Goal: Communication & Community: Answer question/provide support

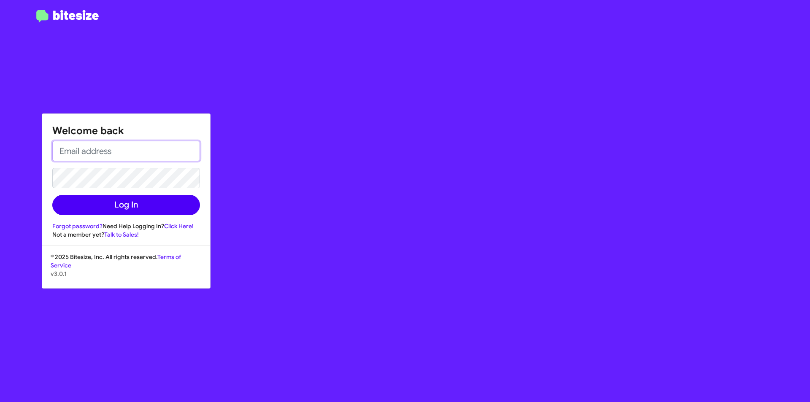
type input "[PERSON_NAME][EMAIL_ADDRESS][PERSON_NAME][PERSON_NAME][DOMAIN_NAME]"
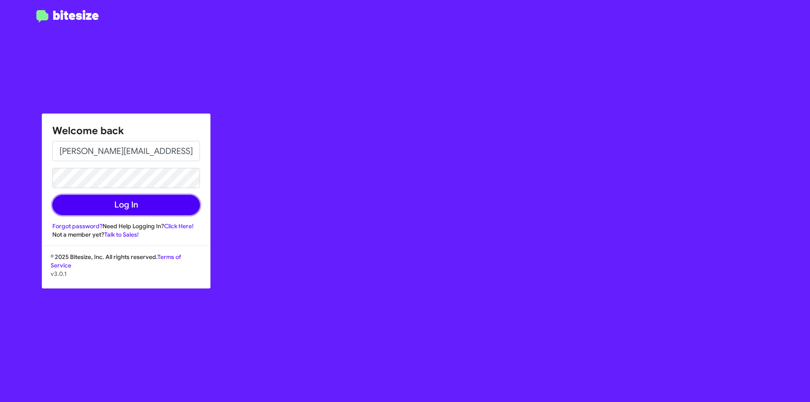
click at [116, 208] on button "Log In" at bounding box center [126, 205] width 148 height 20
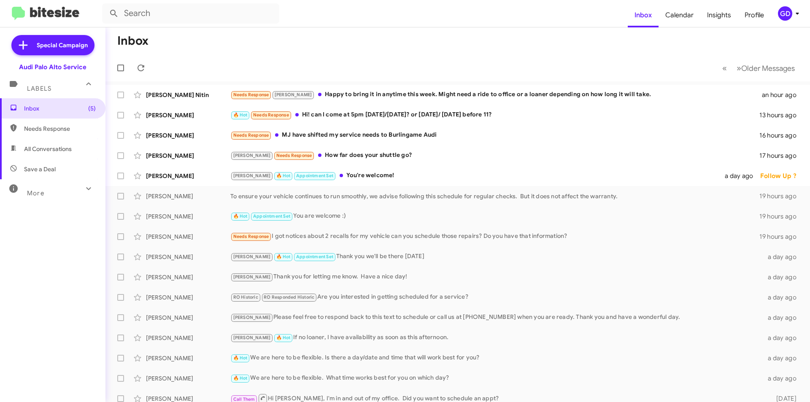
click at [49, 133] on span "Needs Response" at bounding box center [52, 129] width 105 height 20
type input "in:needs-response"
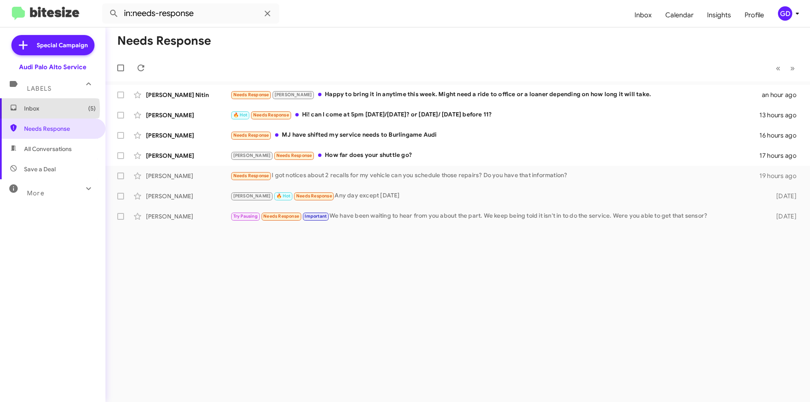
click at [36, 109] on span "Inbox (5)" at bounding box center [60, 108] width 72 height 8
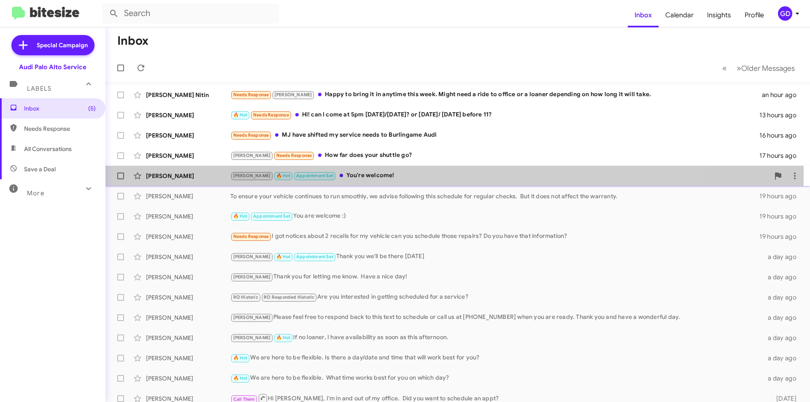
click at [165, 175] on div "[PERSON_NAME]" at bounding box center [188, 176] width 84 height 8
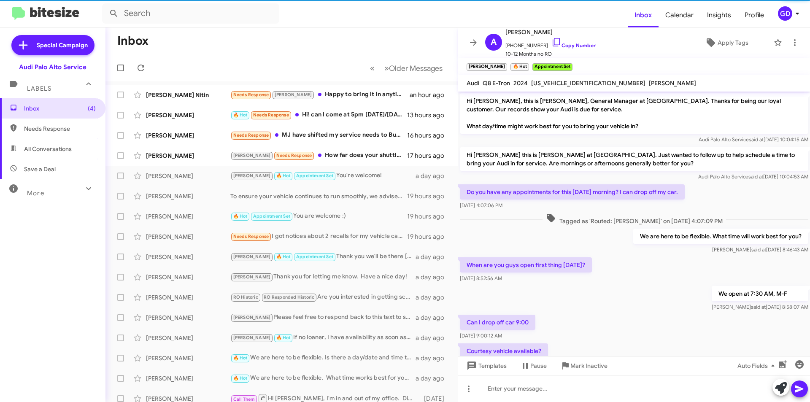
scroll to position [174, 0]
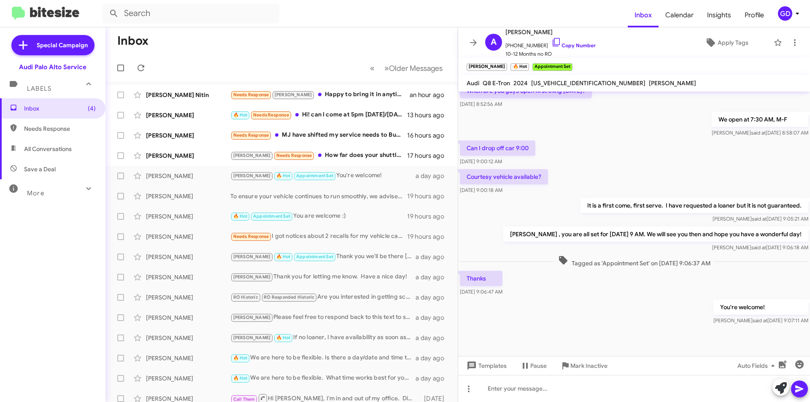
click at [665, 326] on div "You're welcome! [PERSON_NAME] said at [DATE] 9:07:11 AM" at bounding box center [634, 312] width 352 height 29
click at [572, 45] on link "Copy Number" at bounding box center [573, 45] width 44 height 6
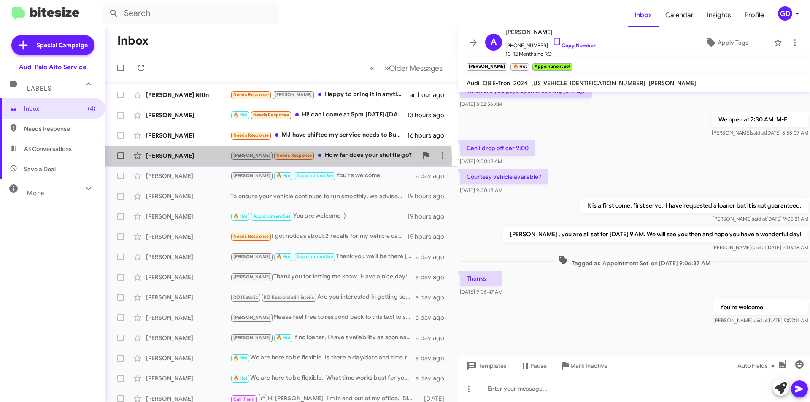
click at [167, 159] on div "[PERSON_NAME]" at bounding box center [188, 155] width 84 height 8
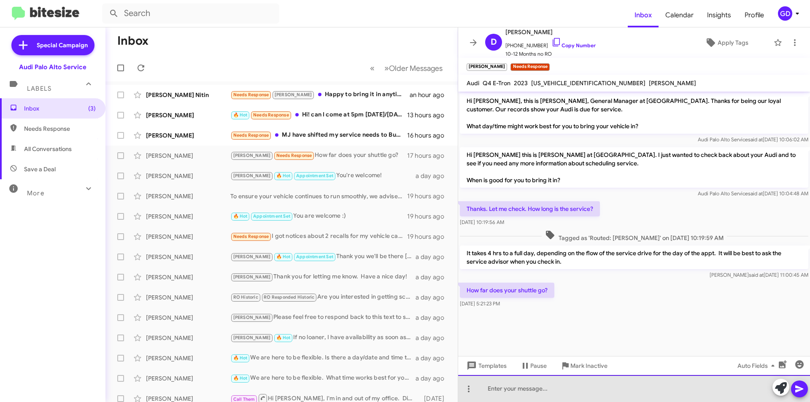
click at [491, 389] on div at bounding box center [634, 388] width 352 height 27
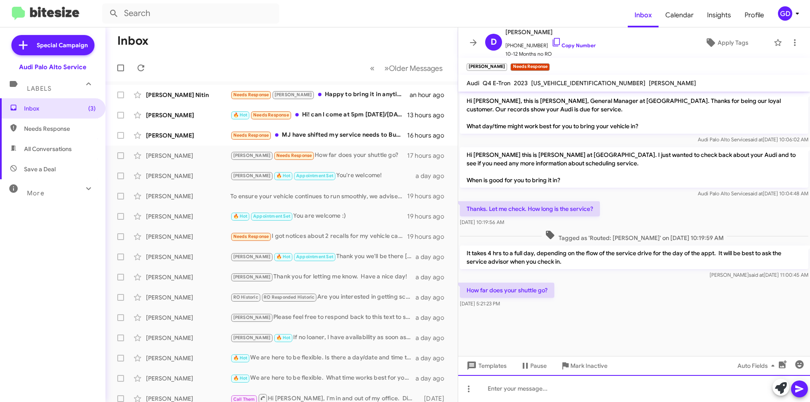
paste div
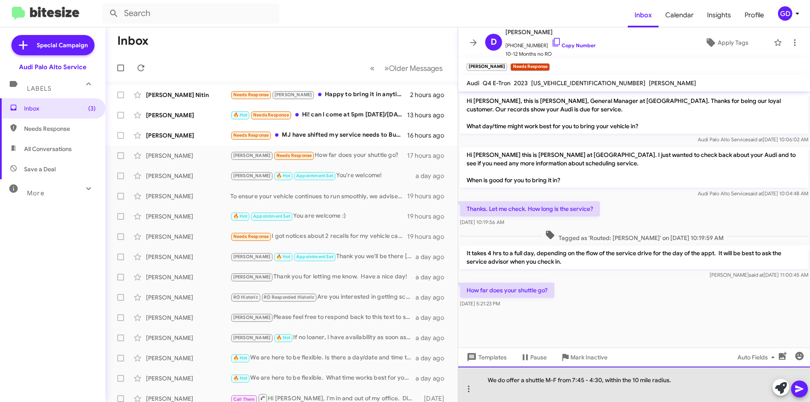
click at [580, 380] on div "We do offer a shuttle M-F from 7:45 - 4:30, within the 10 mile radius." at bounding box center [634, 384] width 352 height 35
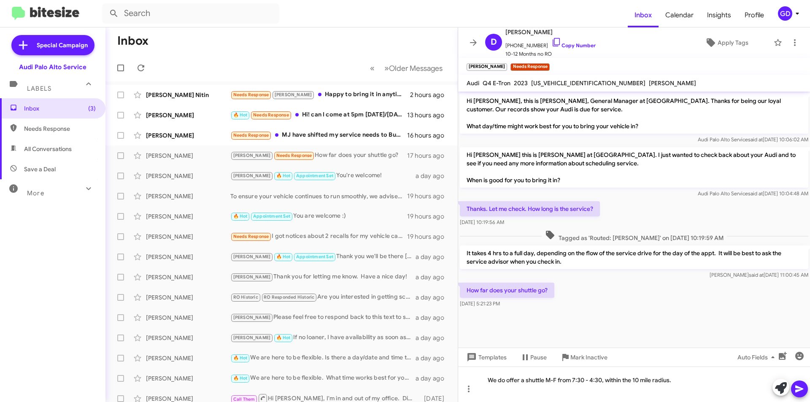
click at [800, 387] on icon at bounding box center [799, 389] width 8 height 7
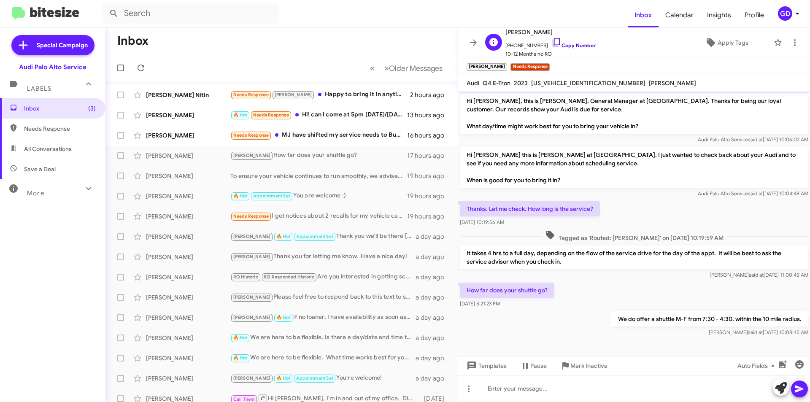
click at [564, 45] on link "Copy Number" at bounding box center [573, 45] width 44 height 6
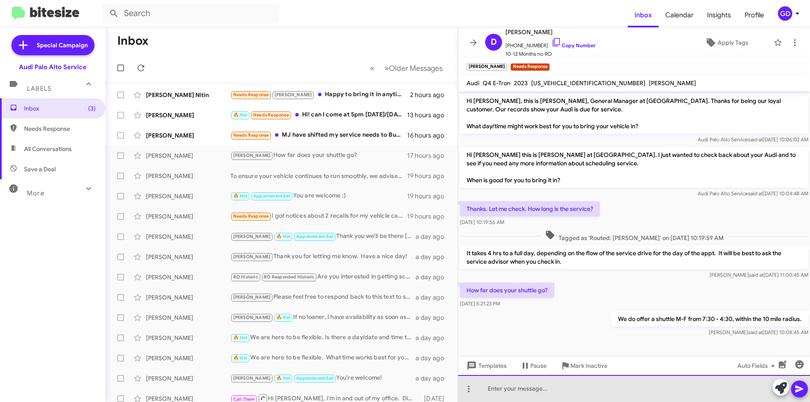
click at [505, 389] on div at bounding box center [634, 388] width 352 height 27
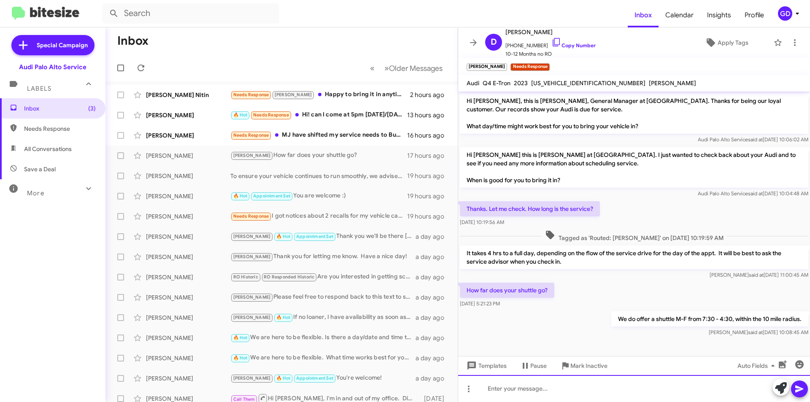
click at [502, 385] on div at bounding box center [634, 388] width 352 height 27
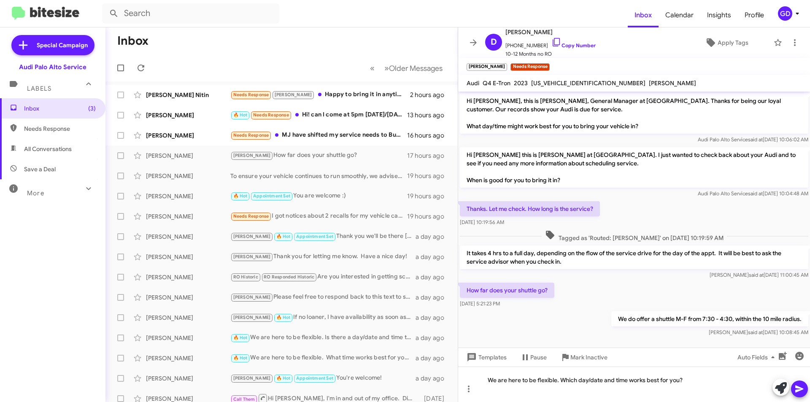
drag, startPoint x: 797, startPoint y: 391, endPoint x: 806, endPoint y: 383, distance: 11.9
click at [798, 390] on icon at bounding box center [799, 389] width 8 height 7
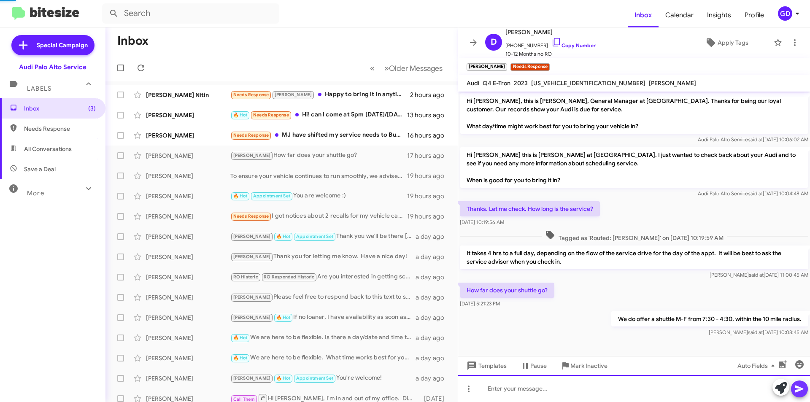
scroll to position [28, 0]
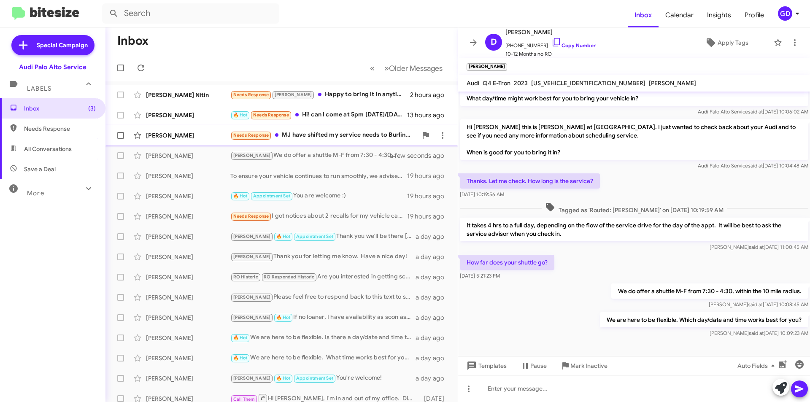
click at [152, 133] on div "[PERSON_NAME]" at bounding box center [188, 135] width 84 height 8
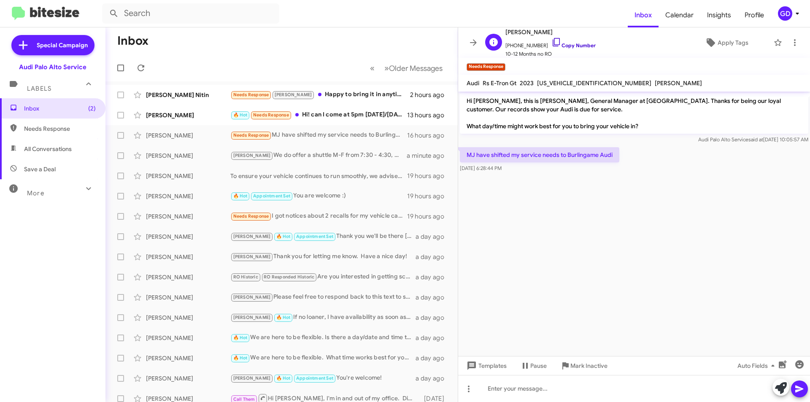
click at [568, 43] on link "Copy Number" at bounding box center [573, 45] width 44 height 6
click at [159, 137] on div "[PERSON_NAME]" at bounding box center [188, 135] width 84 height 8
click at [181, 156] on div "[PERSON_NAME]" at bounding box center [188, 155] width 84 height 8
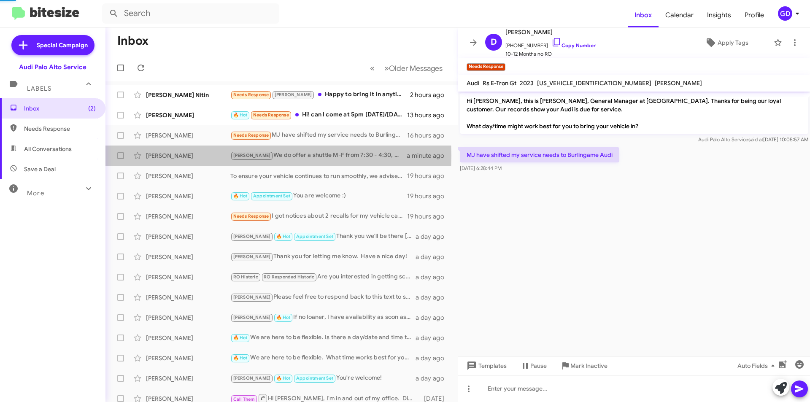
scroll to position [28, 0]
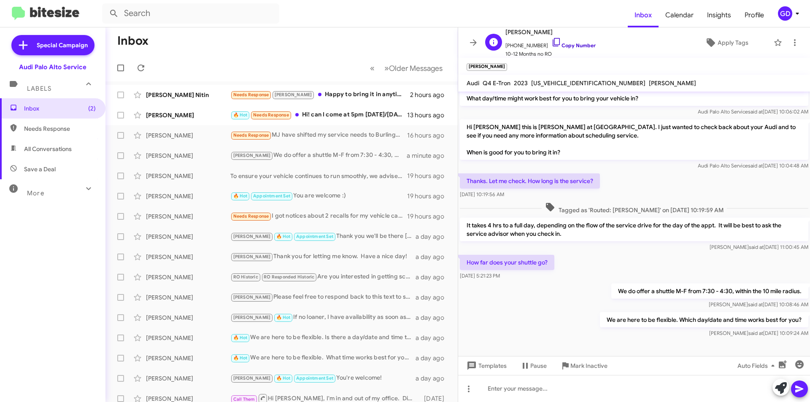
click at [568, 44] on link "Copy Number" at bounding box center [573, 45] width 44 height 6
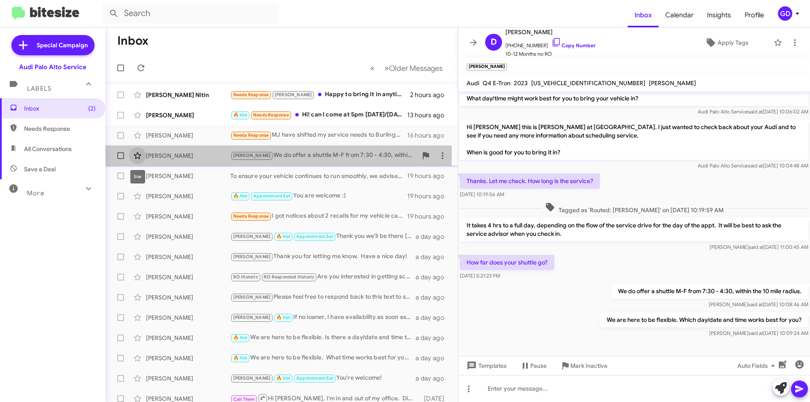
click at [146, 154] on span at bounding box center [137, 156] width 17 height 10
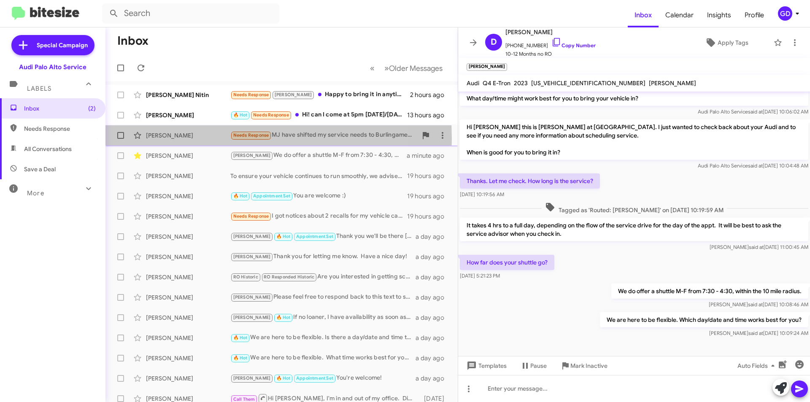
click at [162, 138] on div "[PERSON_NAME]" at bounding box center [188, 135] width 84 height 8
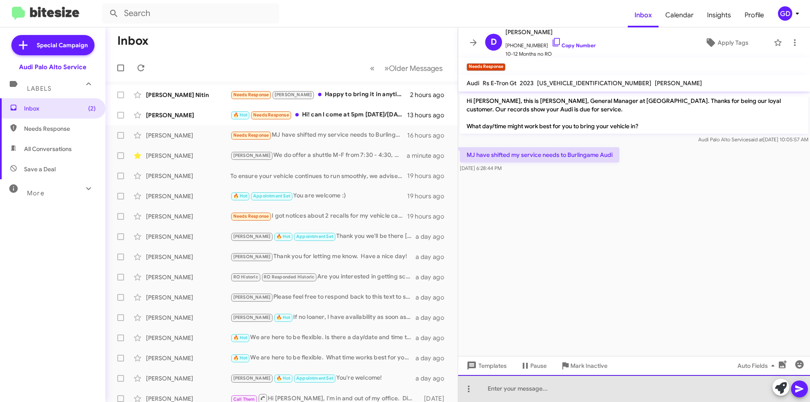
click at [506, 390] on div at bounding box center [634, 388] width 352 height 27
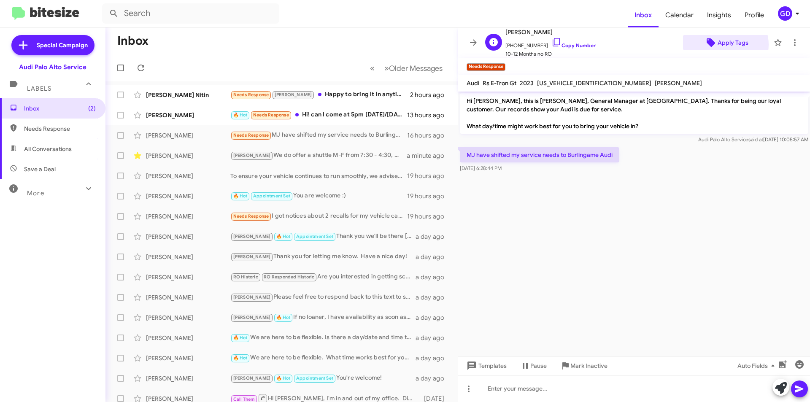
click at [719, 45] on span "Apply Tags" at bounding box center [733, 42] width 31 height 15
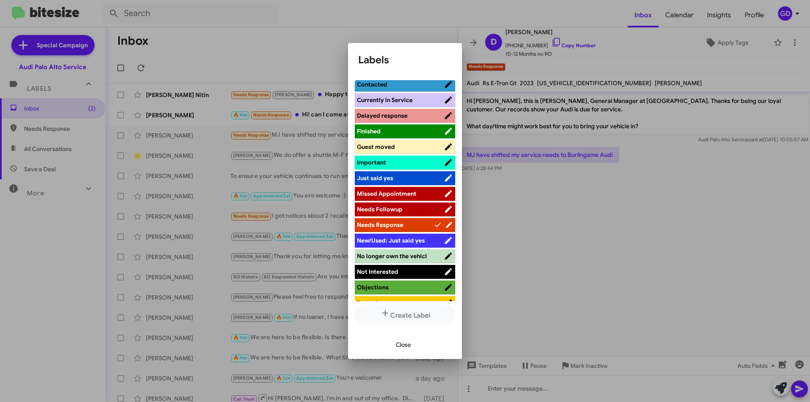
scroll to position [253, 0]
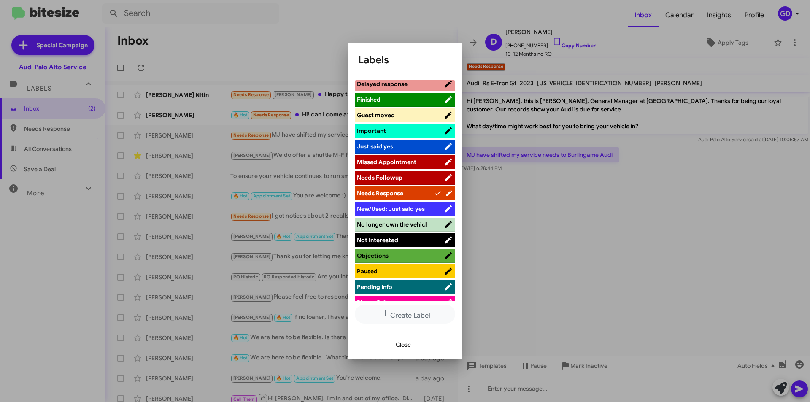
click at [375, 242] on span "Not Interested" at bounding box center [377, 240] width 41 height 8
click at [384, 112] on span "Guest moved" at bounding box center [376, 115] width 38 height 8
click at [402, 347] on span "Close" at bounding box center [403, 344] width 15 height 15
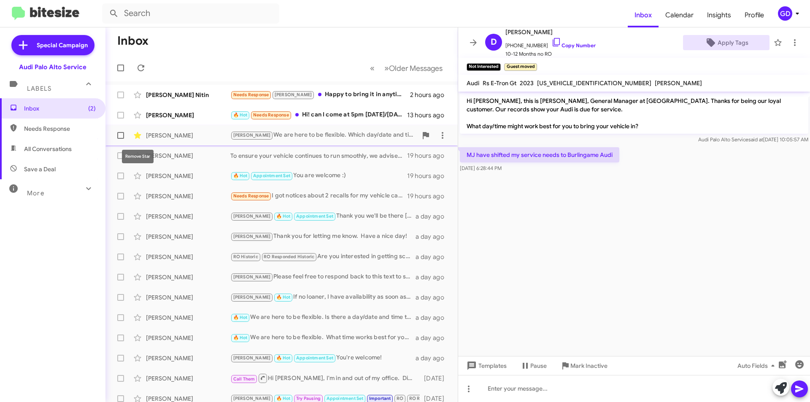
click at [138, 135] on icon at bounding box center [137, 135] width 7 height 7
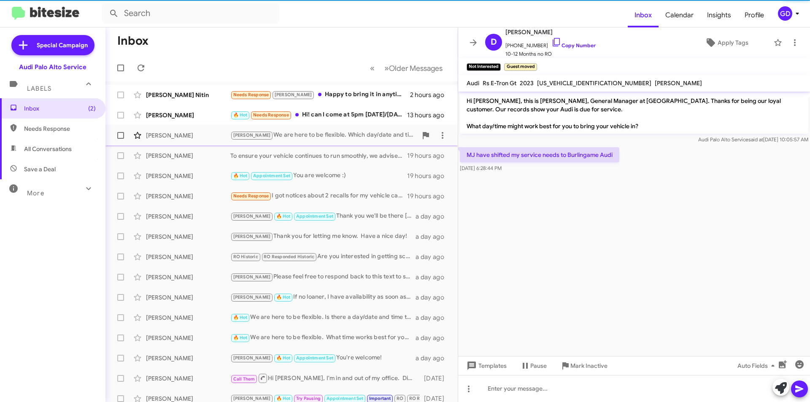
click at [720, 263] on cdk-virtual-scroll-viewport "Hi [PERSON_NAME], this is [PERSON_NAME], General Manager at [GEOGRAPHIC_DATA]. …" at bounding box center [634, 224] width 352 height 265
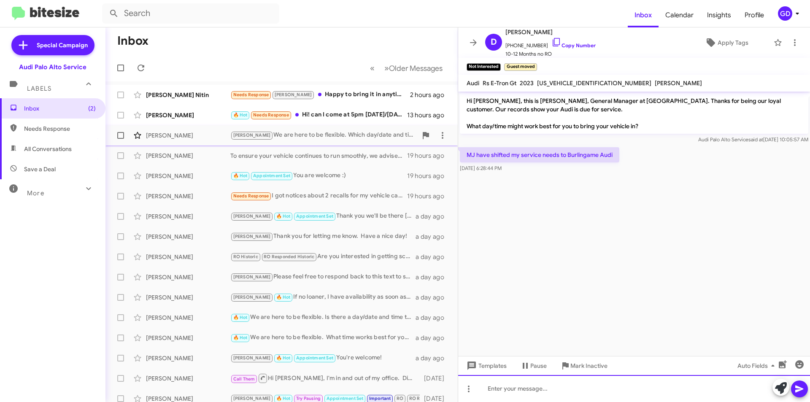
click at [504, 389] on div at bounding box center [634, 388] width 352 height 27
click at [803, 389] on icon at bounding box center [799, 389] width 10 height 10
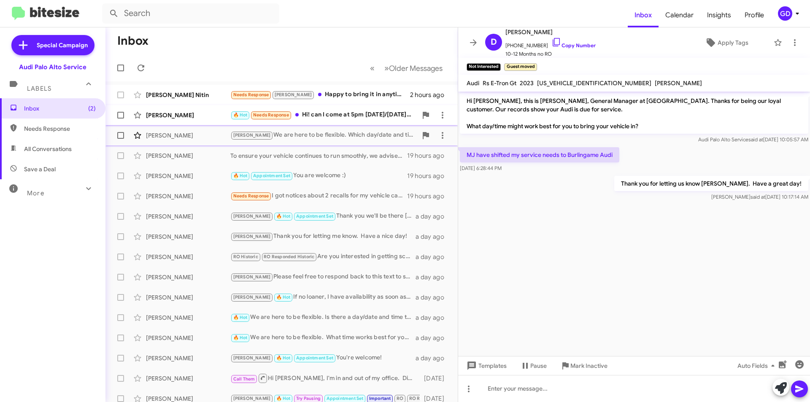
click at [176, 118] on div "[PERSON_NAME]" at bounding box center [188, 115] width 84 height 8
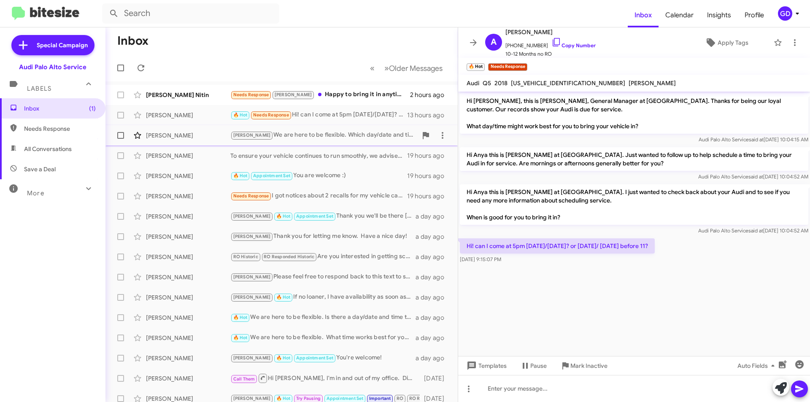
click at [635, 256] on div "[DATE] 9:15:07 PM" at bounding box center [557, 259] width 195 height 8
click at [572, 46] on link "Copy Number" at bounding box center [573, 45] width 44 height 6
click at [578, 309] on cdk-virtual-scroll-viewport "Hi [PERSON_NAME], this is [PERSON_NAME], General Manager at [GEOGRAPHIC_DATA]. …" at bounding box center [634, 224] width 352 height 265
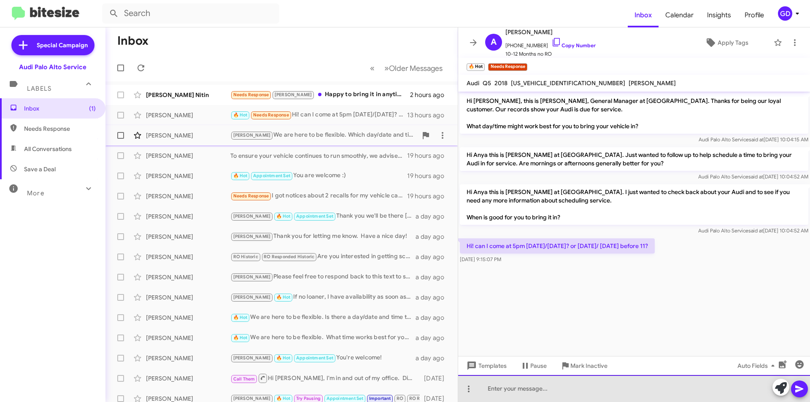
click at [497, 394] on div at bounding box center [634, 388] width 352 height 27
drag, startPoint x: 517, startPoint y: 391, endPoint x: 470, endPoint y: 385, distance: 48.0
click at [470, 385] on div "Can you" at bounding box center [634, 388] width 352 height 27
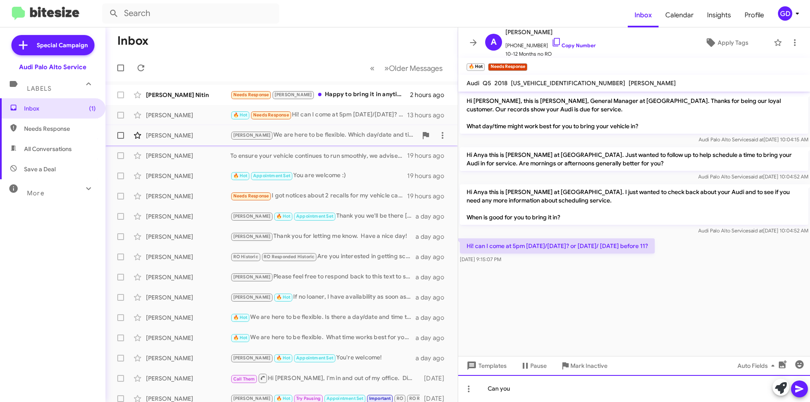
click at [520, 390] on div "Can you" at bounding box center [634, 388] width 352 height 27
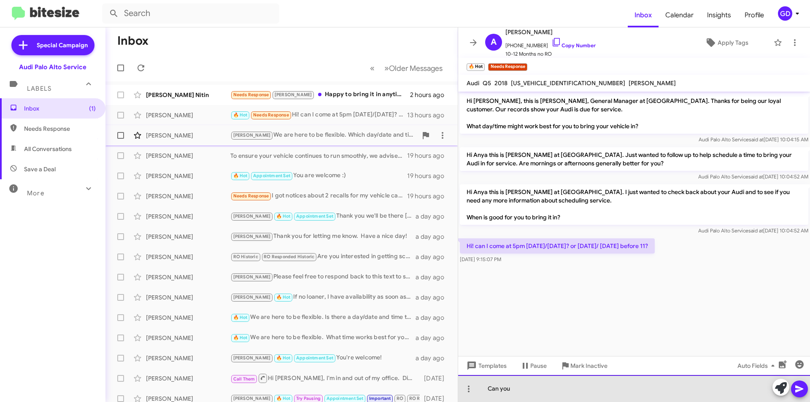
drag, startPoint x: 519, startPoint y: 389, endPoint x: 477, endPoint y: 389, distance: 41.4
click at [477, 389] on div "Can you" at bounding box center [634, 388] width 352 height 27
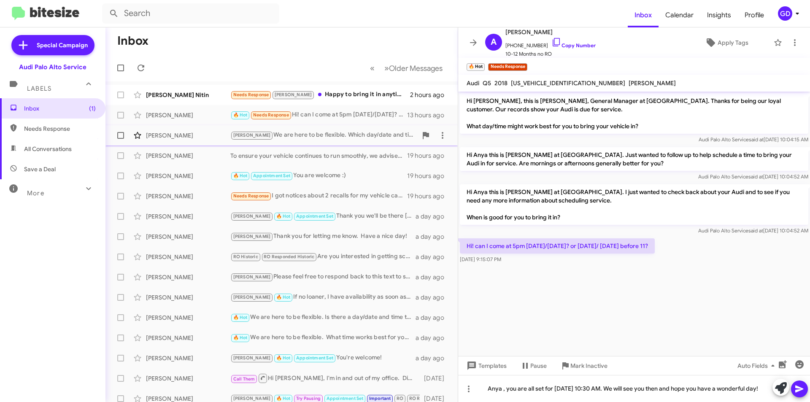
click at [801, 389] on icon at bounding box center [799, 389] width 10 height 10
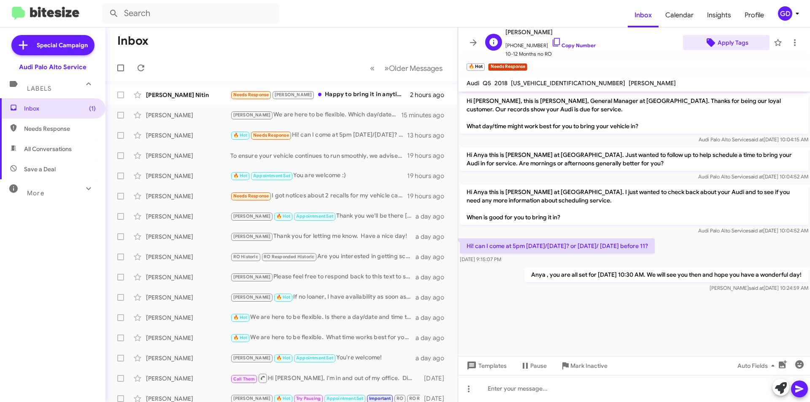
click at [727, 43] on span "Apply Tags" at bounding box center [733, 42] width 31 height 15
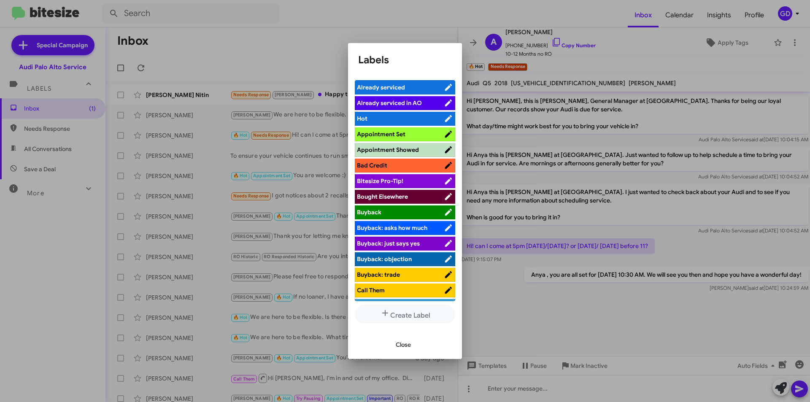
click at [388, 135] on span "Appointment Set" at bounding box center [381, 134] width 49 height 8
click at [400, 346] on span "Close" at bounding box center [403, 344] width 15 height 15
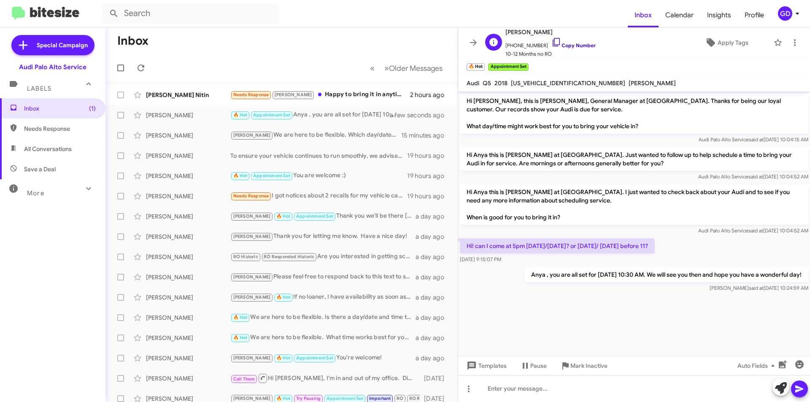
click at [570, 47] on link "Copy Number" at bounding box center [573, 45] width 44 height 6
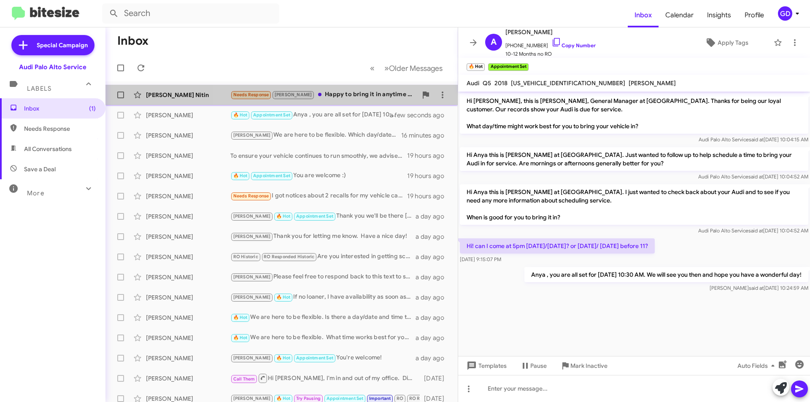
click at [366, 96] on div "Needs Response [PERSON_NAME] Happy to bring it in anytime this week. Might need…" at bounding box center [323, 95] width 187 height 10
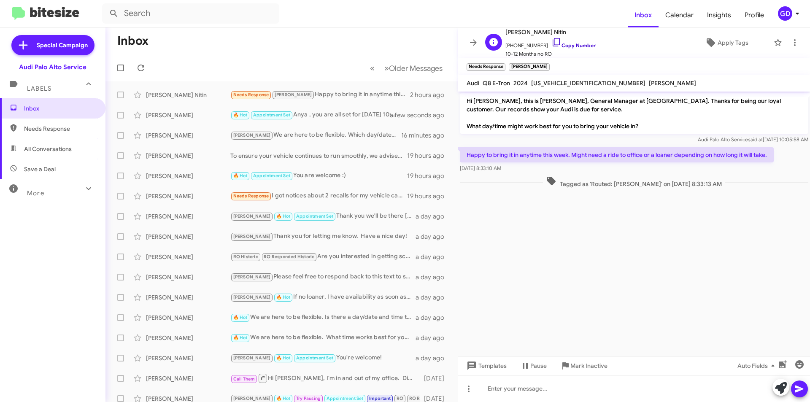
click at [564, 45] on link "Copy Number" at bounding box center [573, 45] width 44 height 6
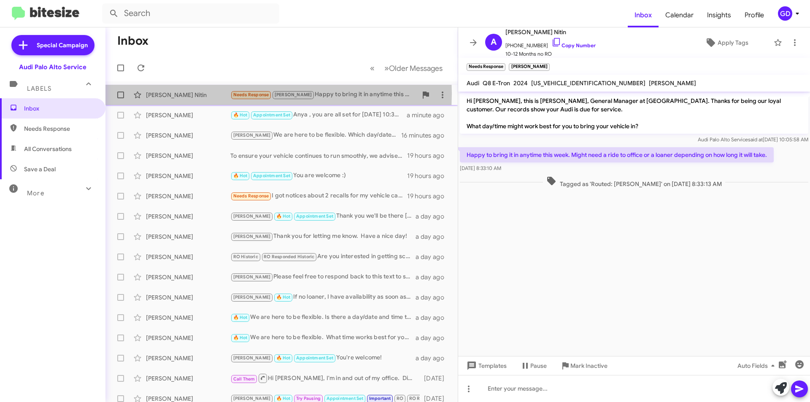
click at [163, 93] on div "[PERSON_NAME] Nitin" at bounding box center [188, 95] width 84 height 8
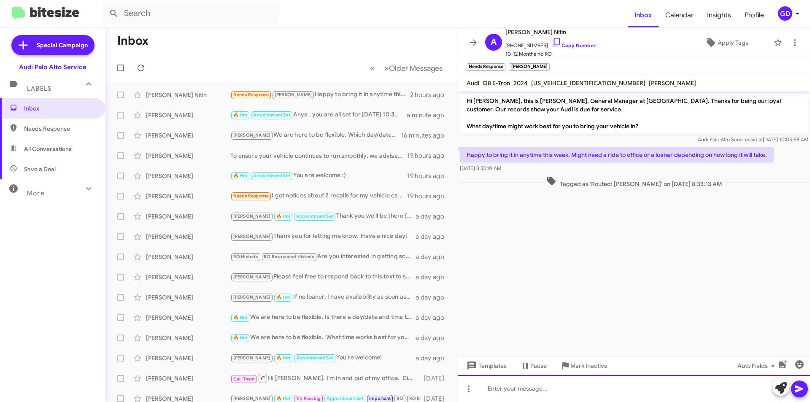
click at [517, 391] on div at bounding box center [634, 388] width 352 height 27
